Goal: Obtain resource: Download file/media

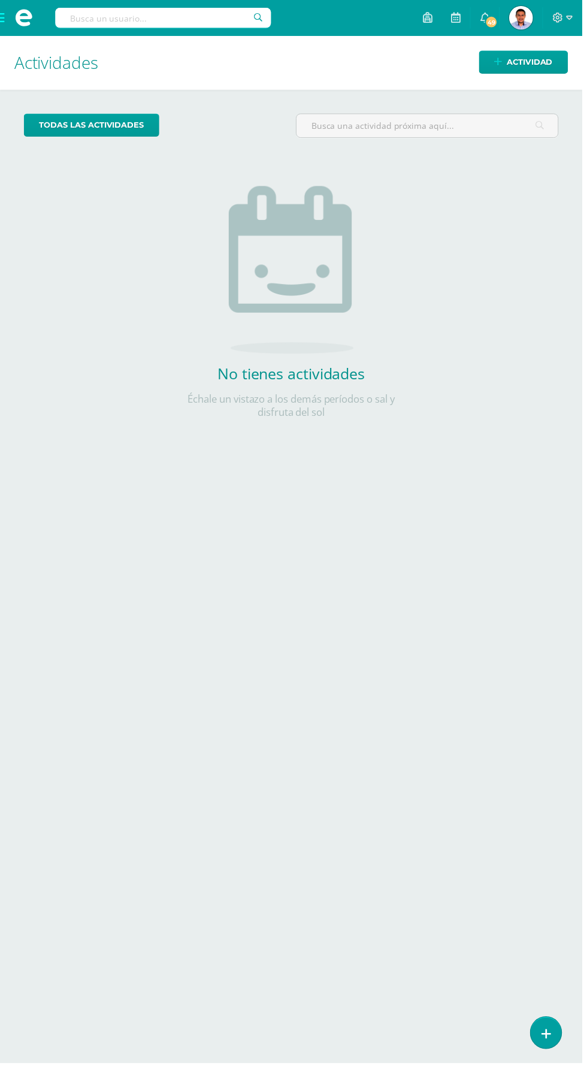
click at [10, 4] on span at bounding box center [24, 18] width 48 height 36
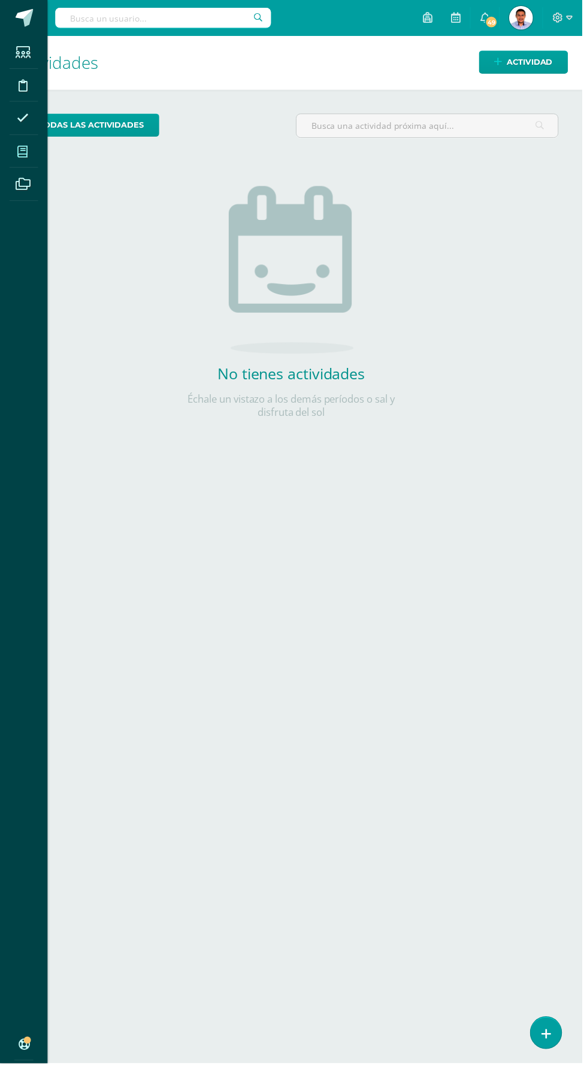
click at [20, 155] on icon at bounding box center [22, 153] width 11 height 12
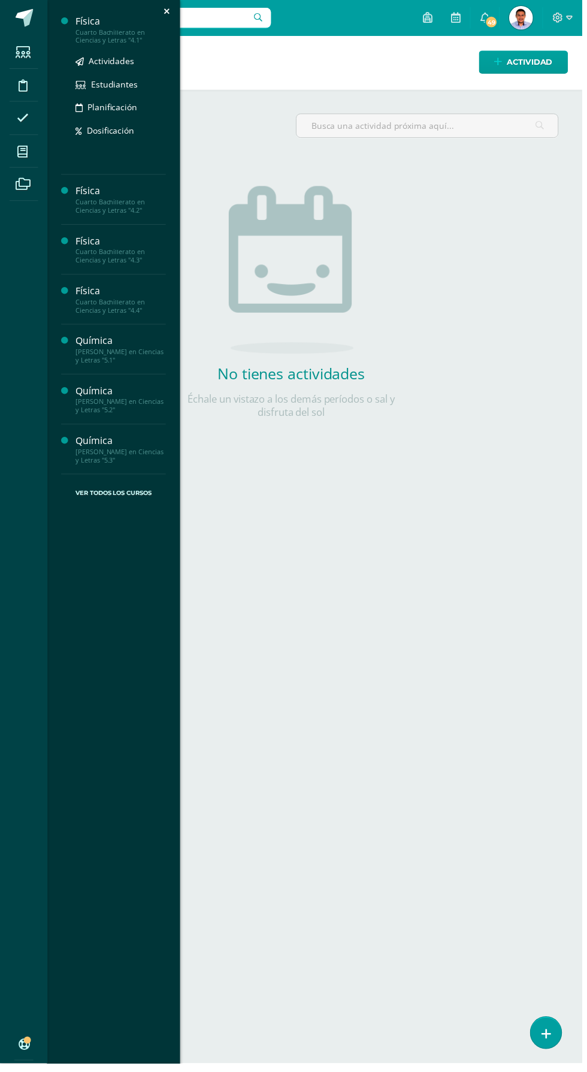
click at [104, 29] on div "Cuarto Bachillerato en Ciencias y Letras "4.1"" at bounding box center [121, 36] width 91 height 17
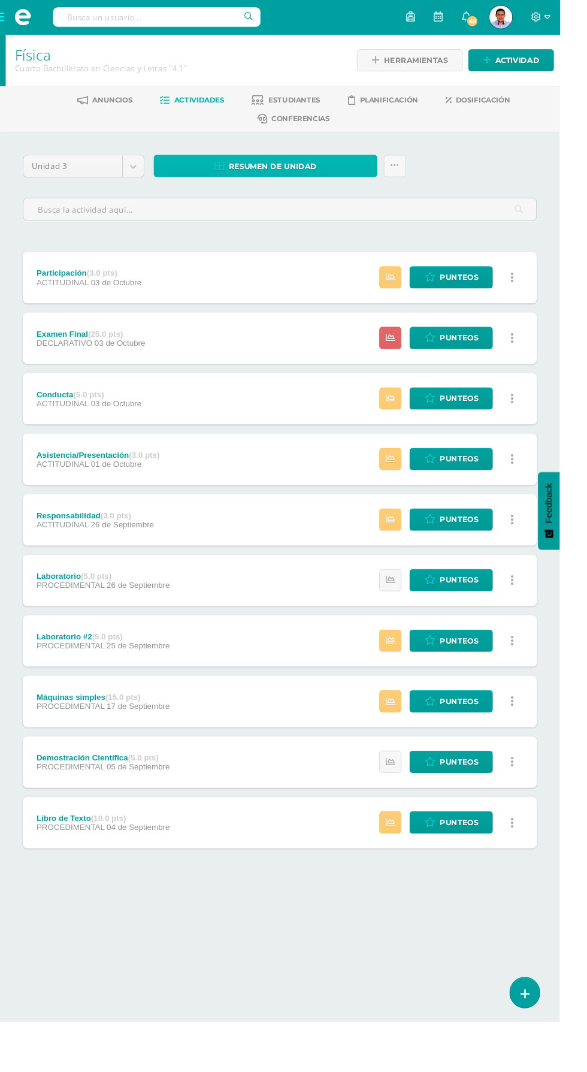
click at [271, 174] on span "Resumen de unidad" at bounding box center [286, 175] width 92 height 22
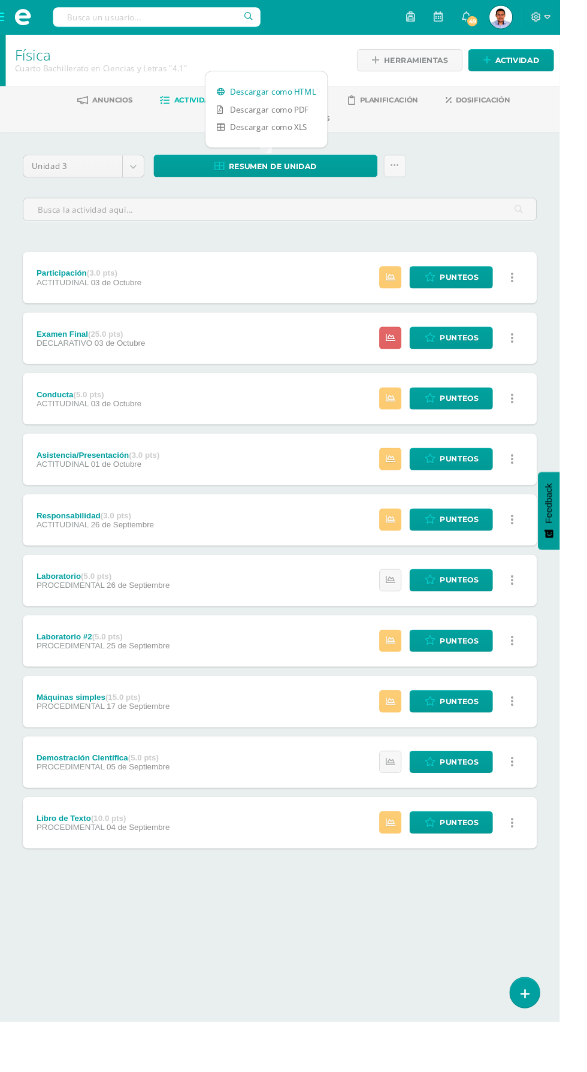
click at [287, 96] on link "Descargar como HTML" at bounding box center [280, 96] width 128 height 19
